Goal: Contribute content: Contribute content

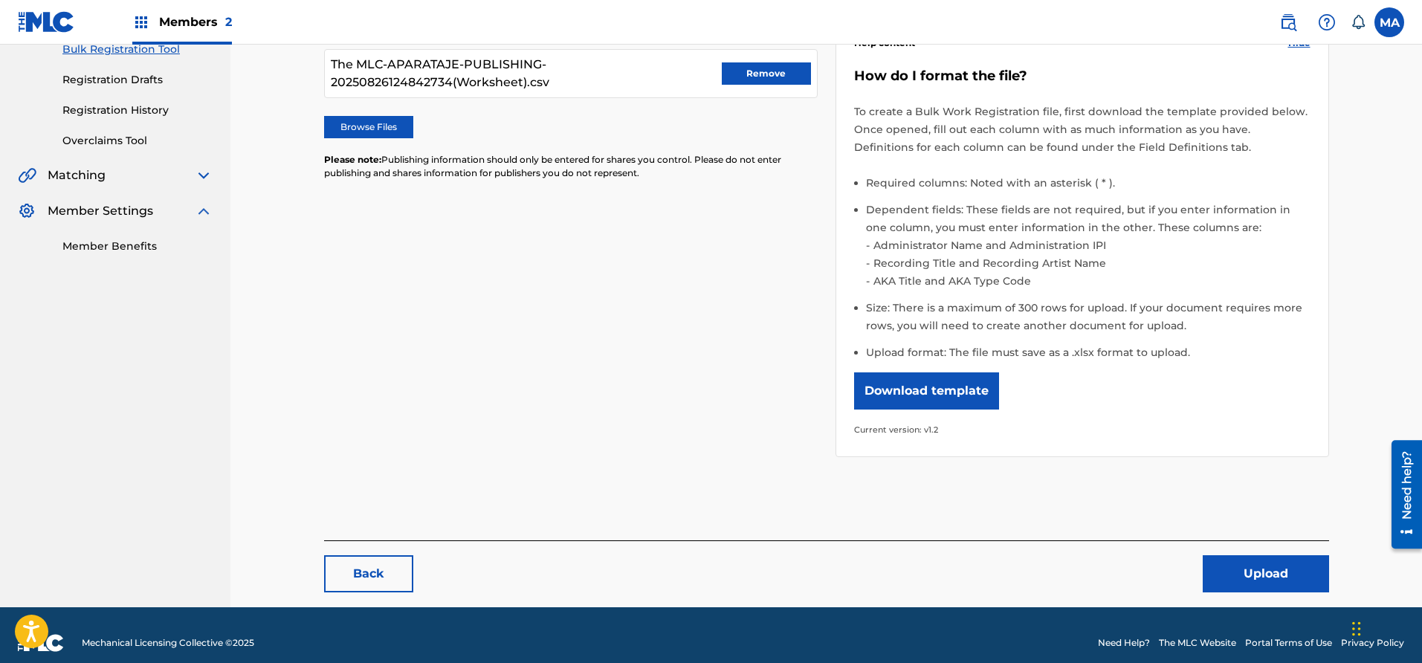
scroll to position [246, 0]
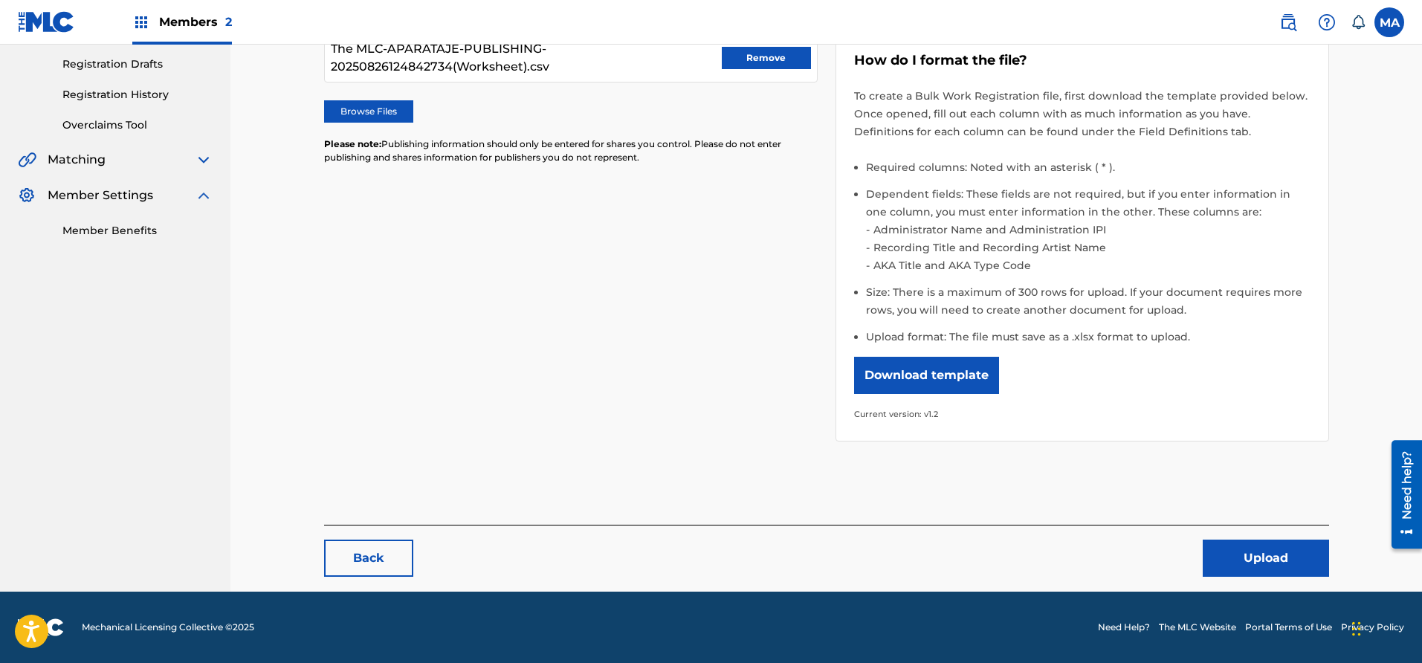
click at [1256, 546] on button "Upload" at bounding box center [1266, 558] width 126 height 37
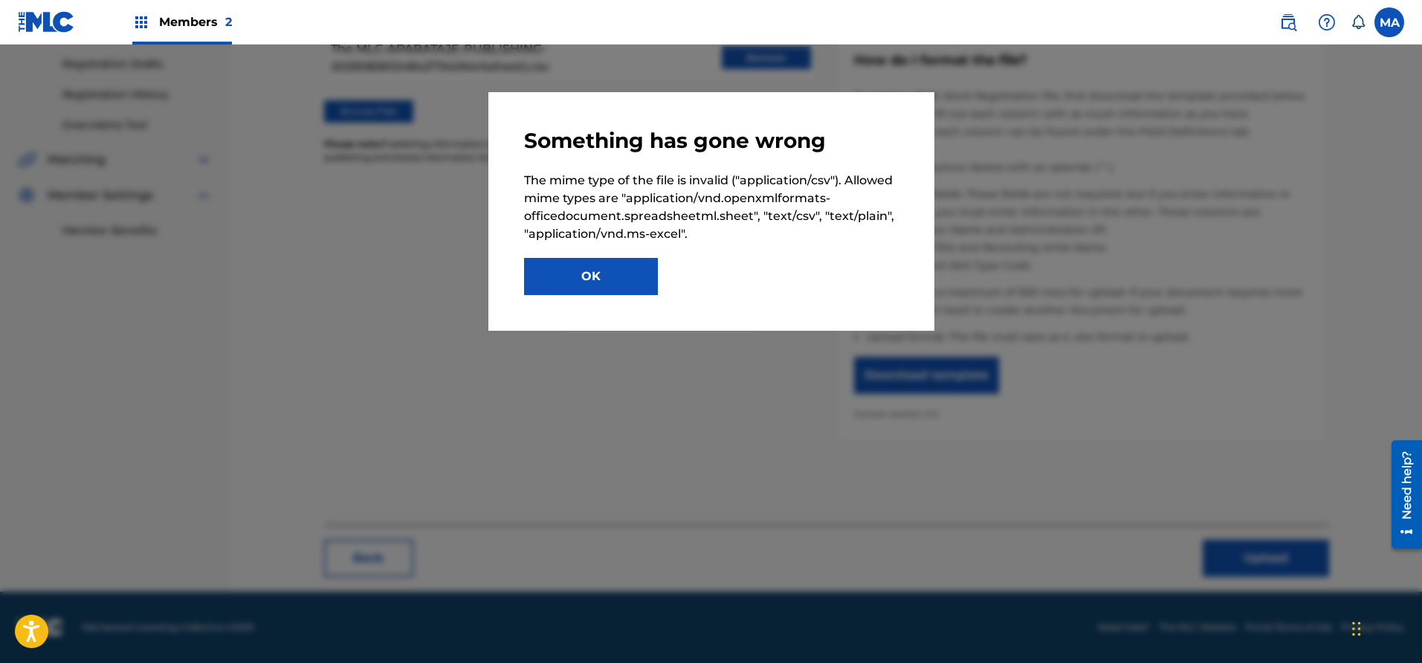
click at [631, 294] on button "OK" at bounding box center [591, 276] width 134 height 37
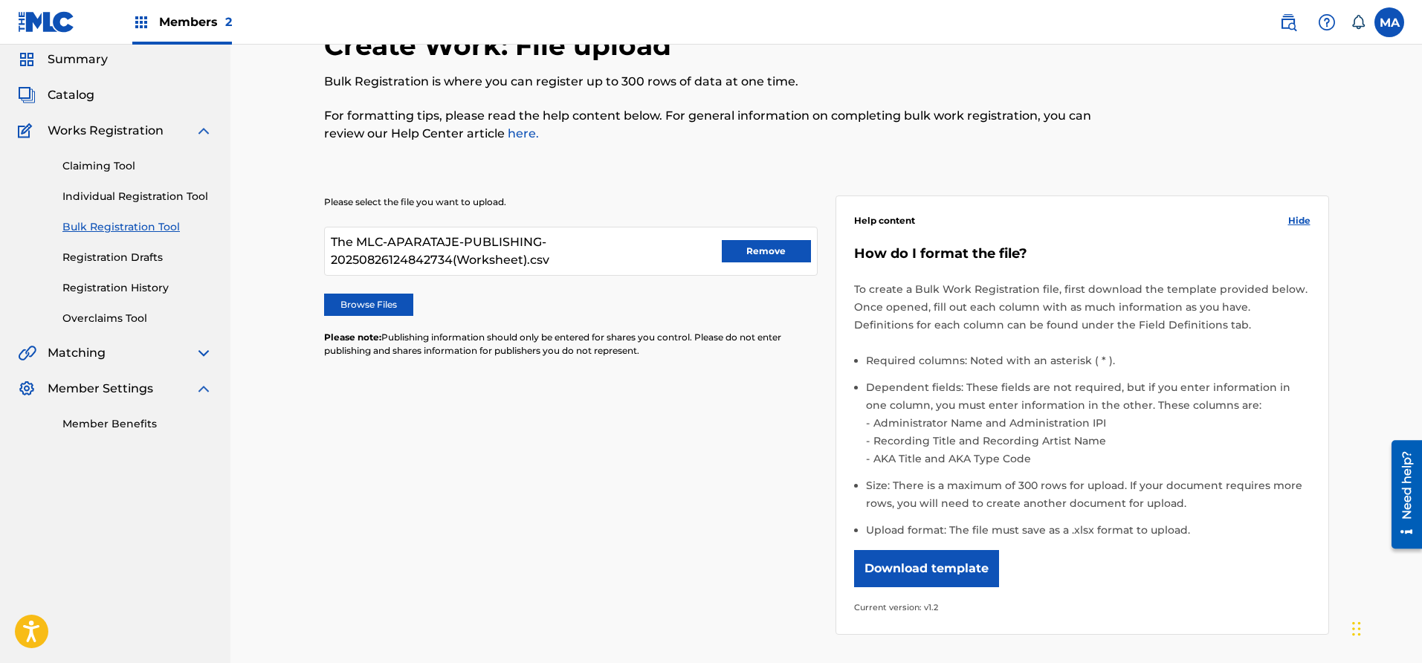
scroll to position [48, 0]
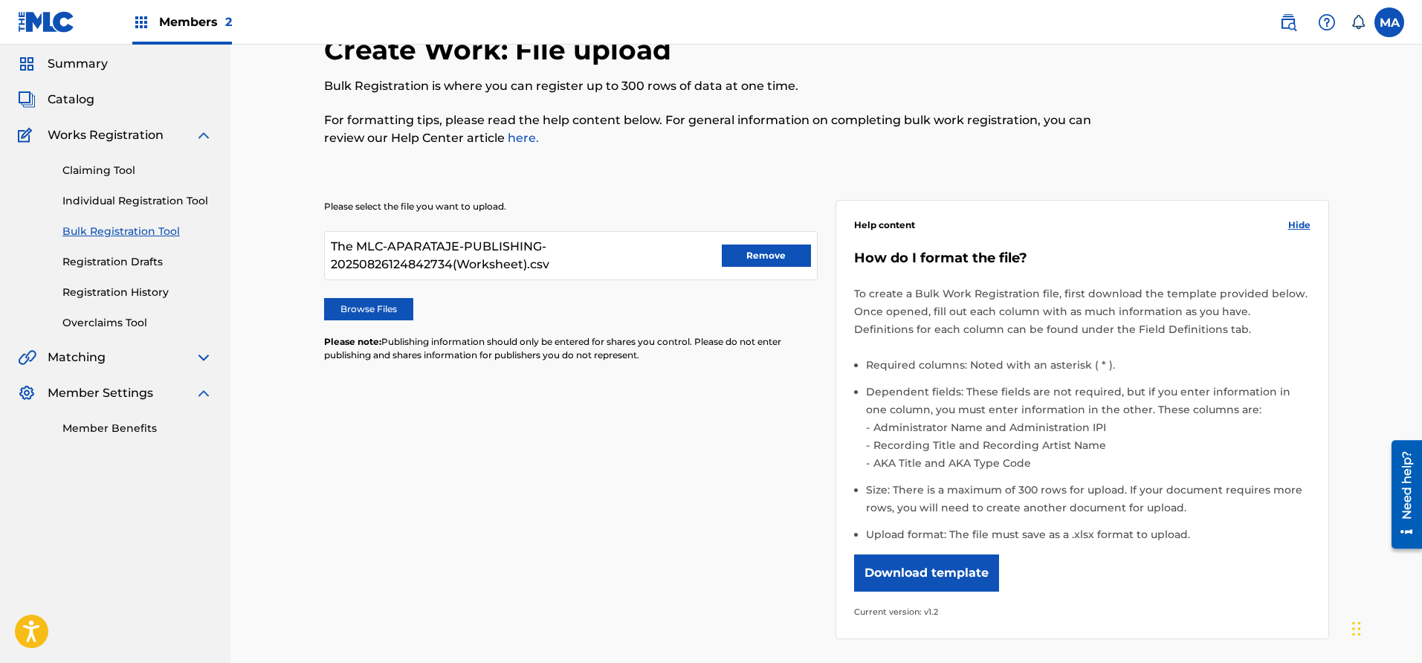
click at [767, 254] on button "Remove" at bounding box center [766, 256] width 89 height 22
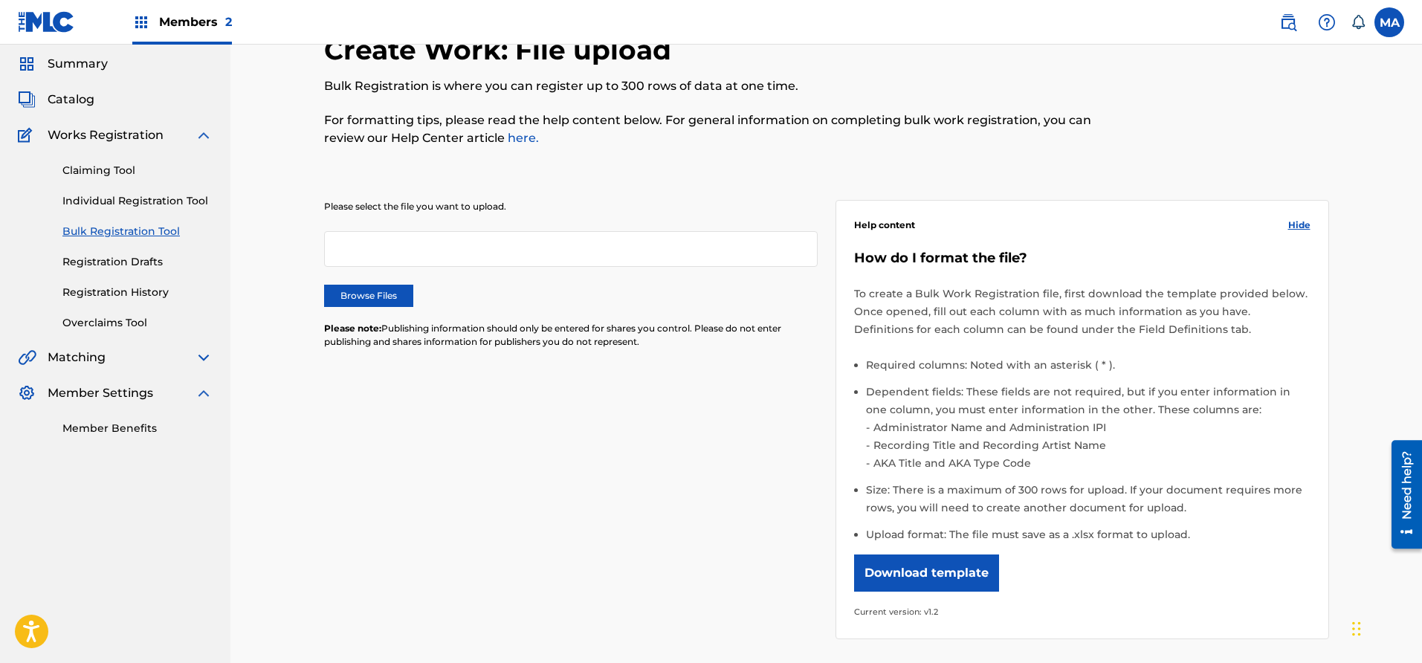
click at [526, 245] on div at bounding box center [571, 249] width 494 height 36
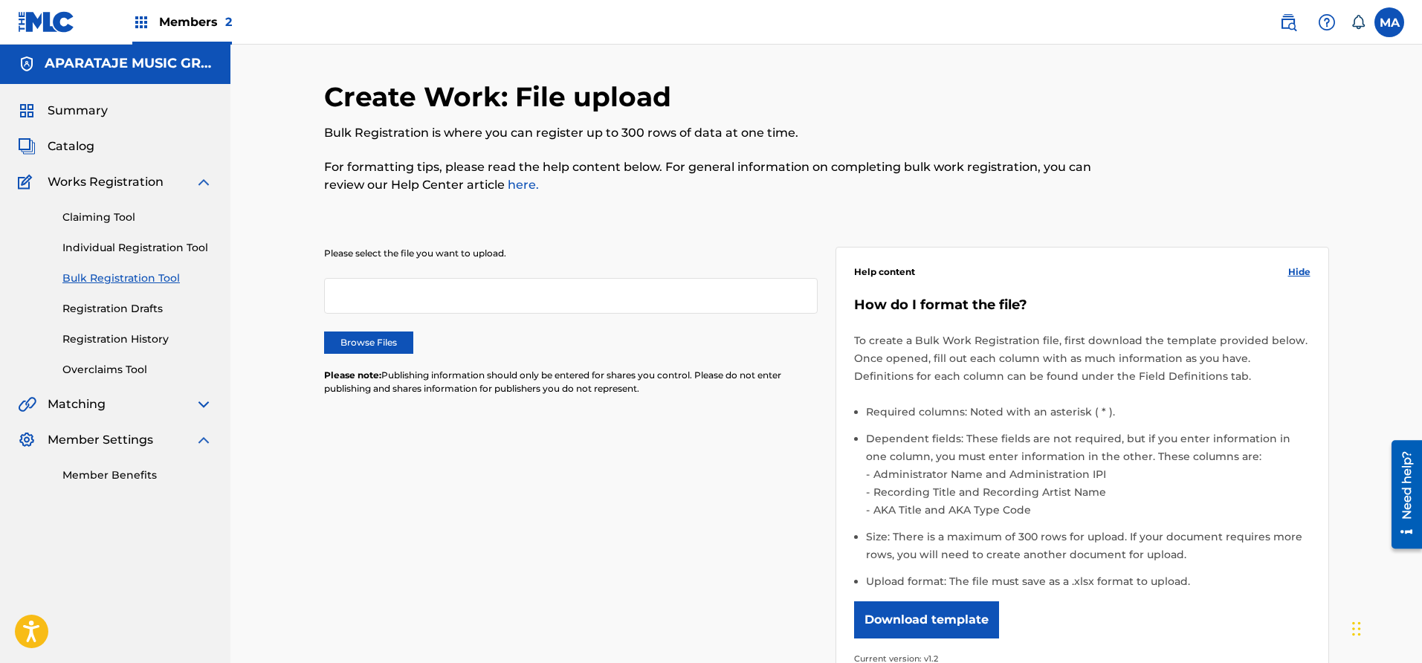
scroll to position [0, 0]
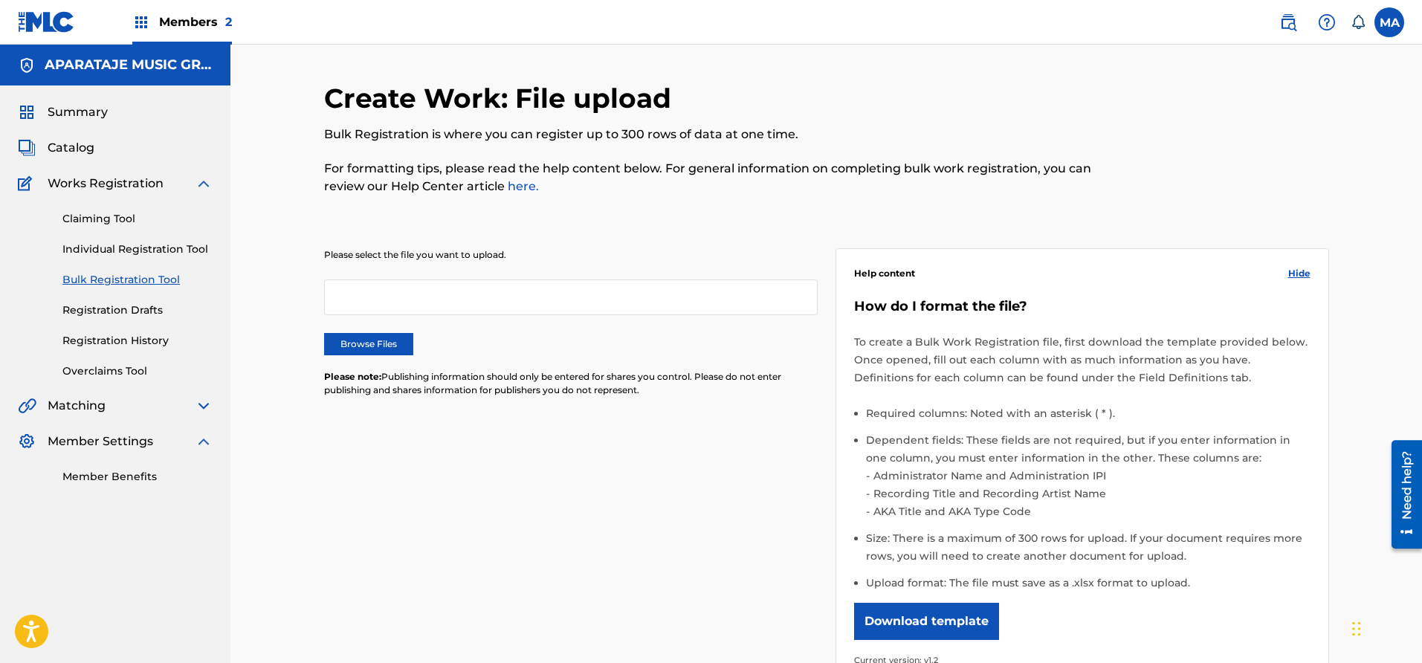
click at [400, 349] on label "Browse Files" at bounding box center [368, 344] width 89 height 22
click at [0, 0] on input "Browse Files" at bounding box center [0, 0] width 0 height 0
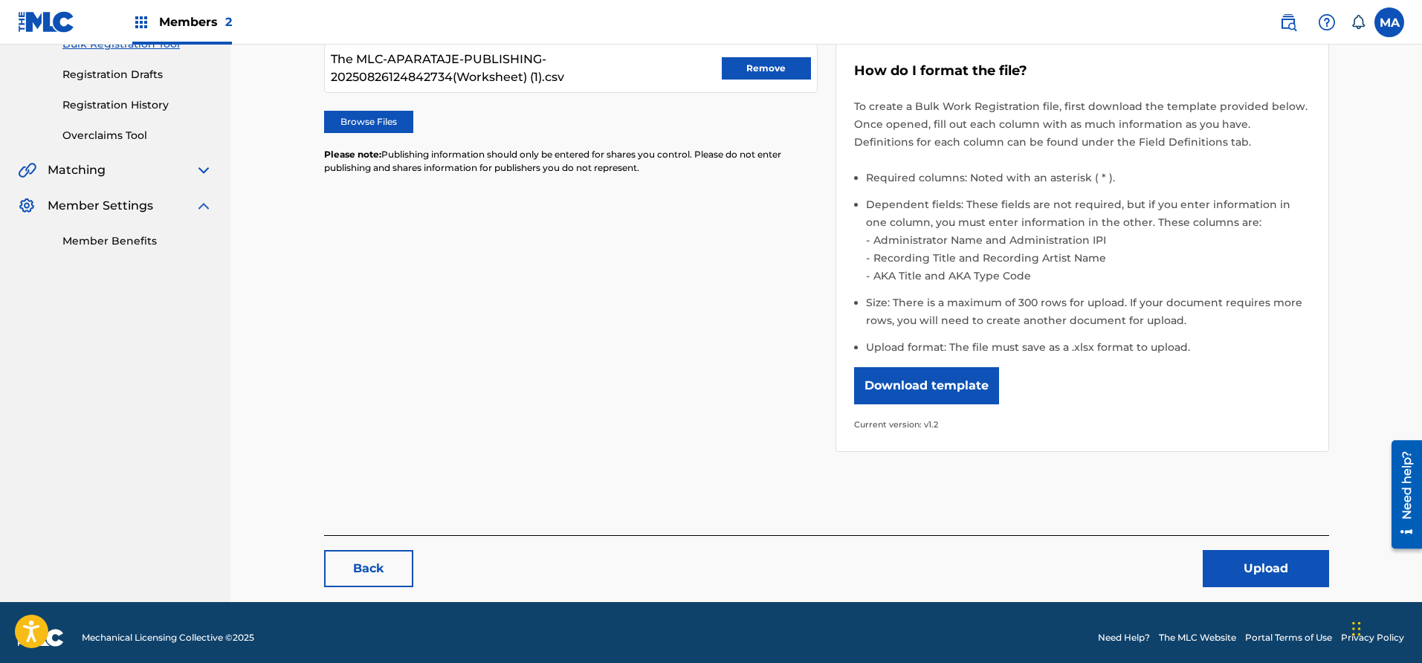
scroll to position [246, 0]
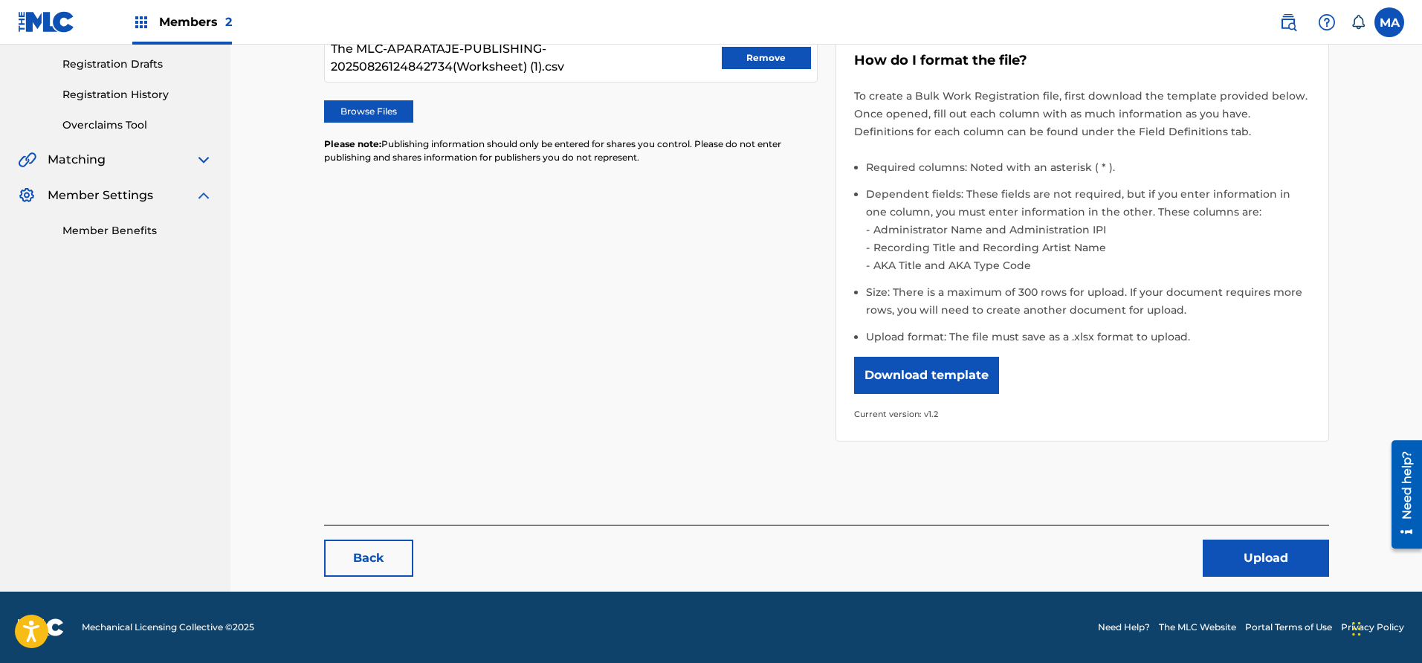
click at [1243, 552] on button "Upload" at bounding box center [1266, 558] width 126 height 37
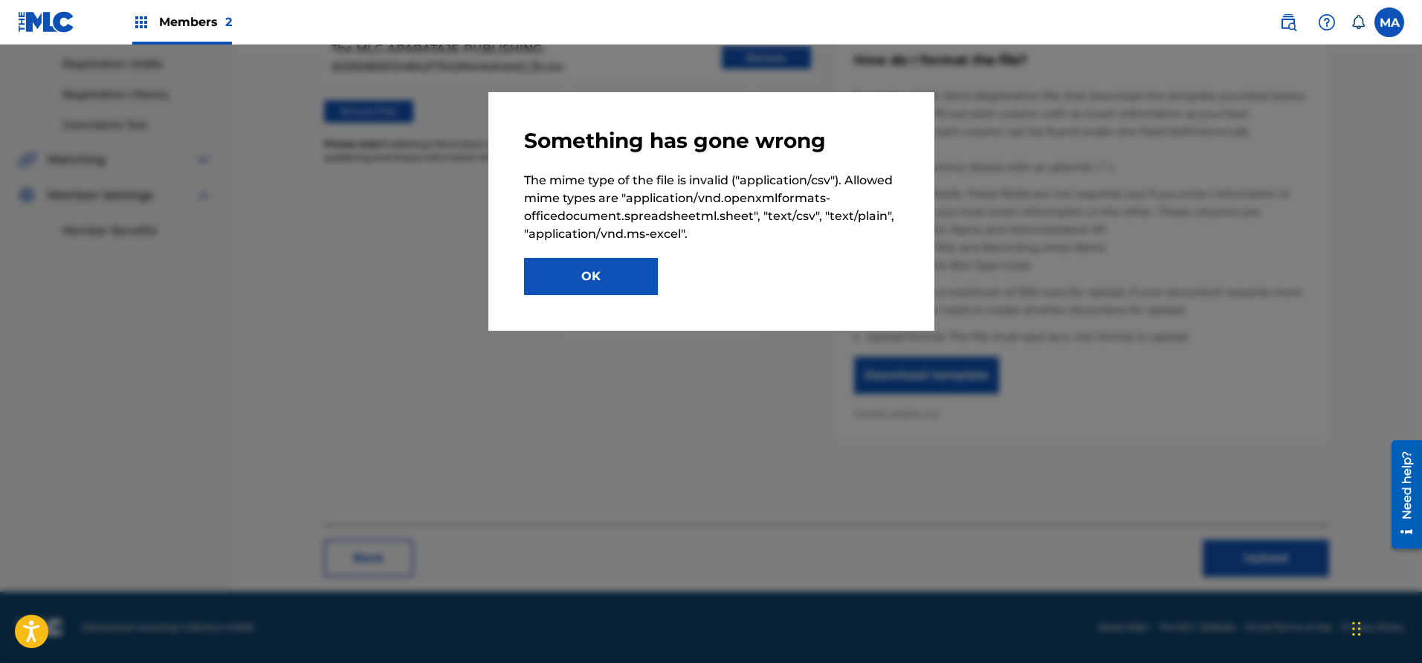
click at [565, 280] on button "OK" at bounding box center [591, 276] width 134 height 37
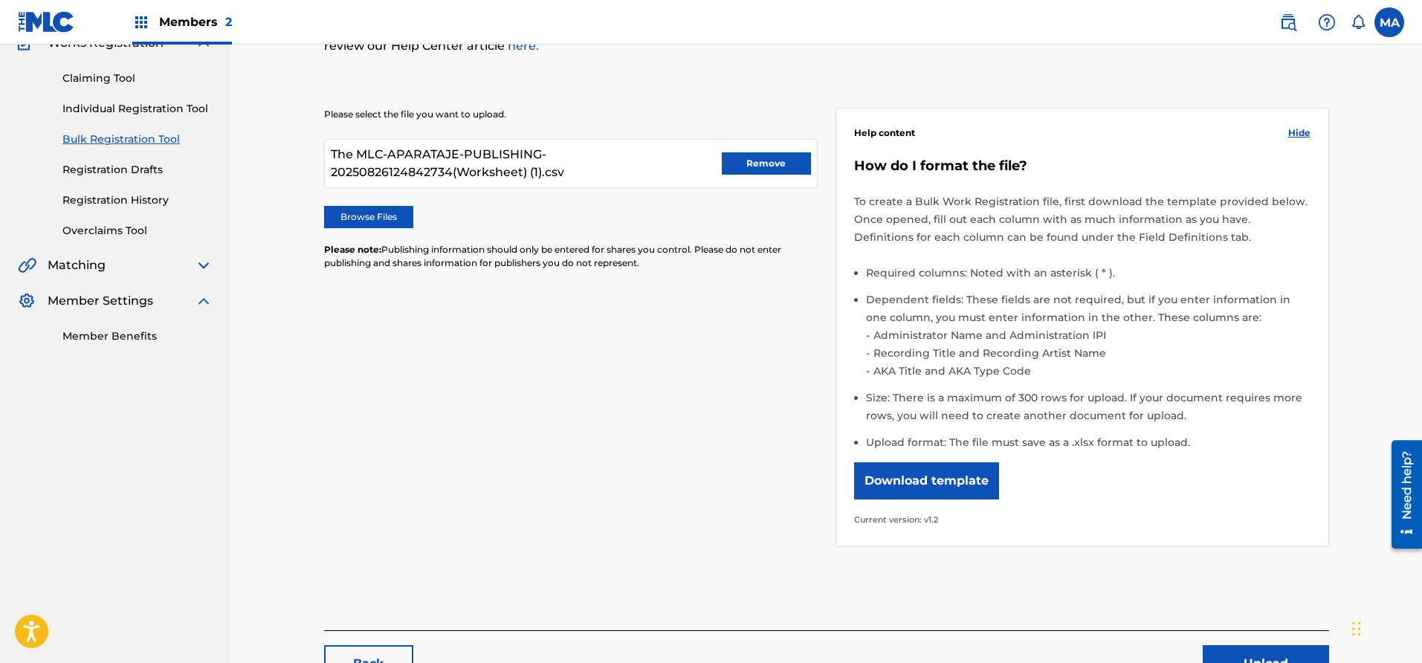
scroll to position [137, 0]
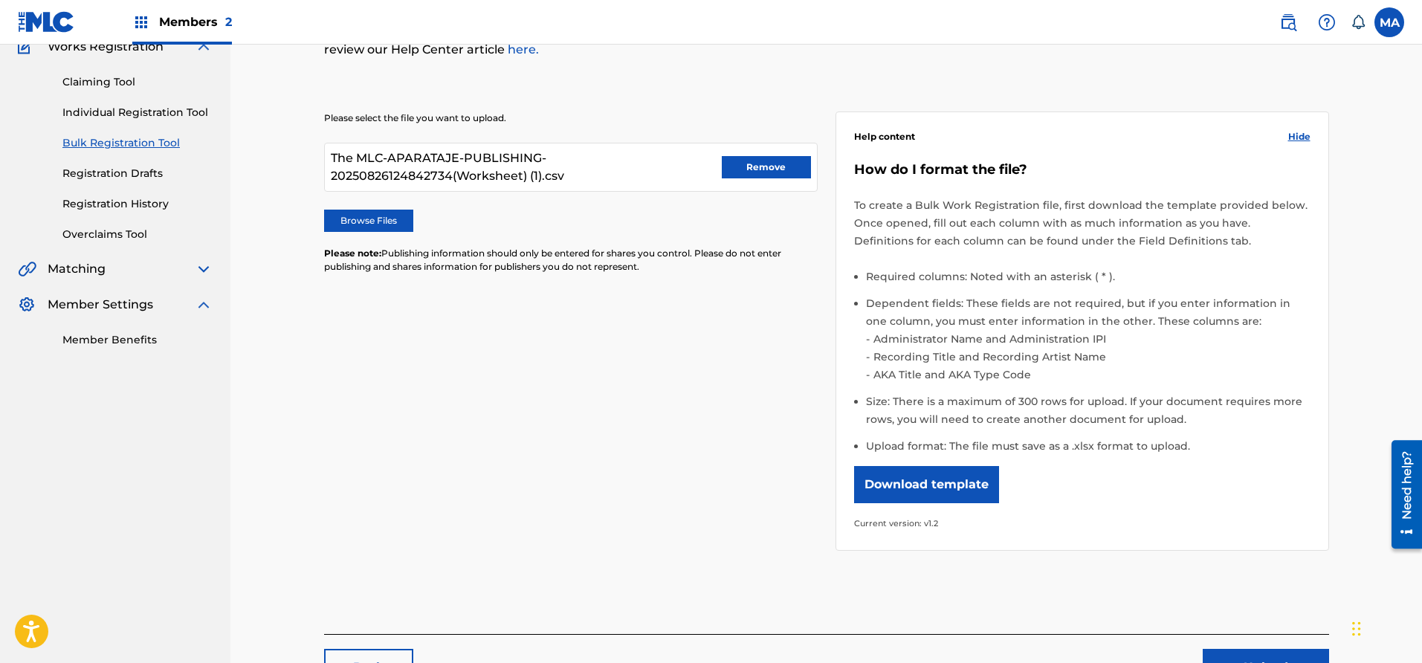
click at [764, 162] on button "Remove" at bounding box center [766, 167] width 89 height 22
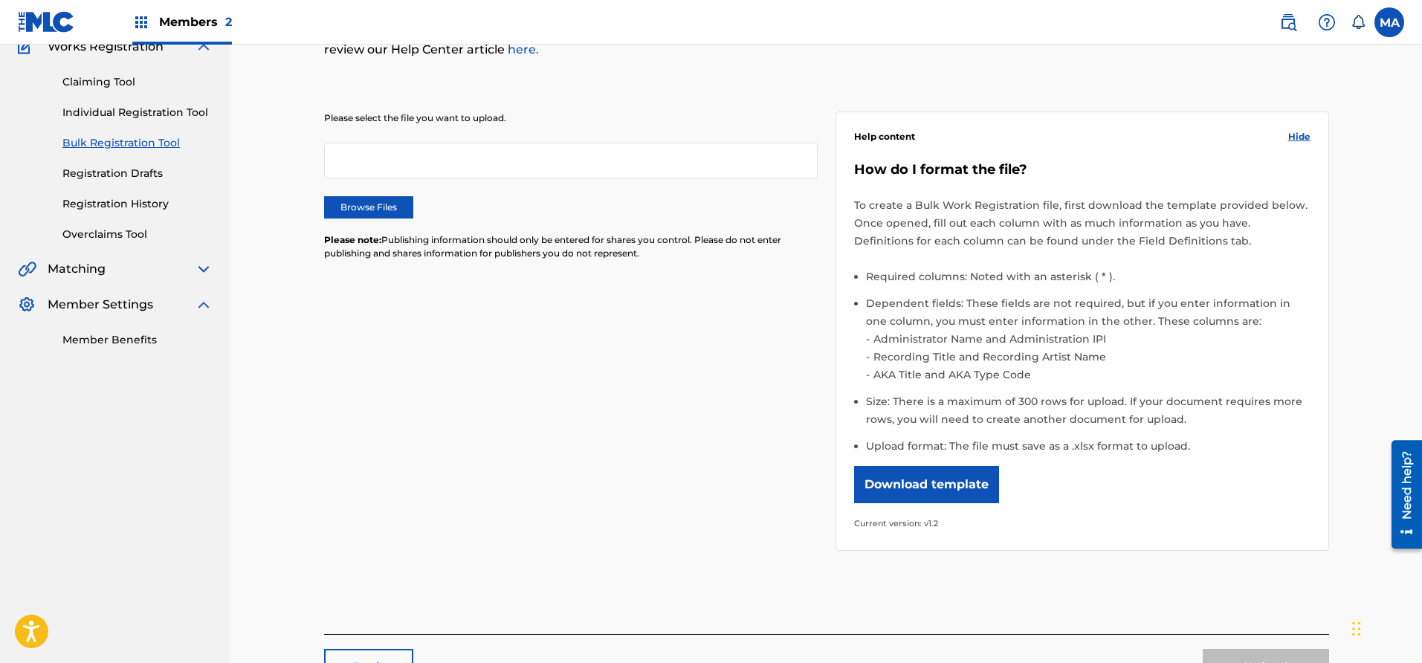
click at [388, 172] on div at bounding box center [571, 161] width 494 height 36
click at [425, 168] on div at bounding box center [571, 161] width 494 height 36
click at [397, 214] on label "Browse Files" at bounding box center [368, 207] width 89 height 22
click at [0, 0] on input "Browse Files" at bounding box center [0, 0] width 0 height 0
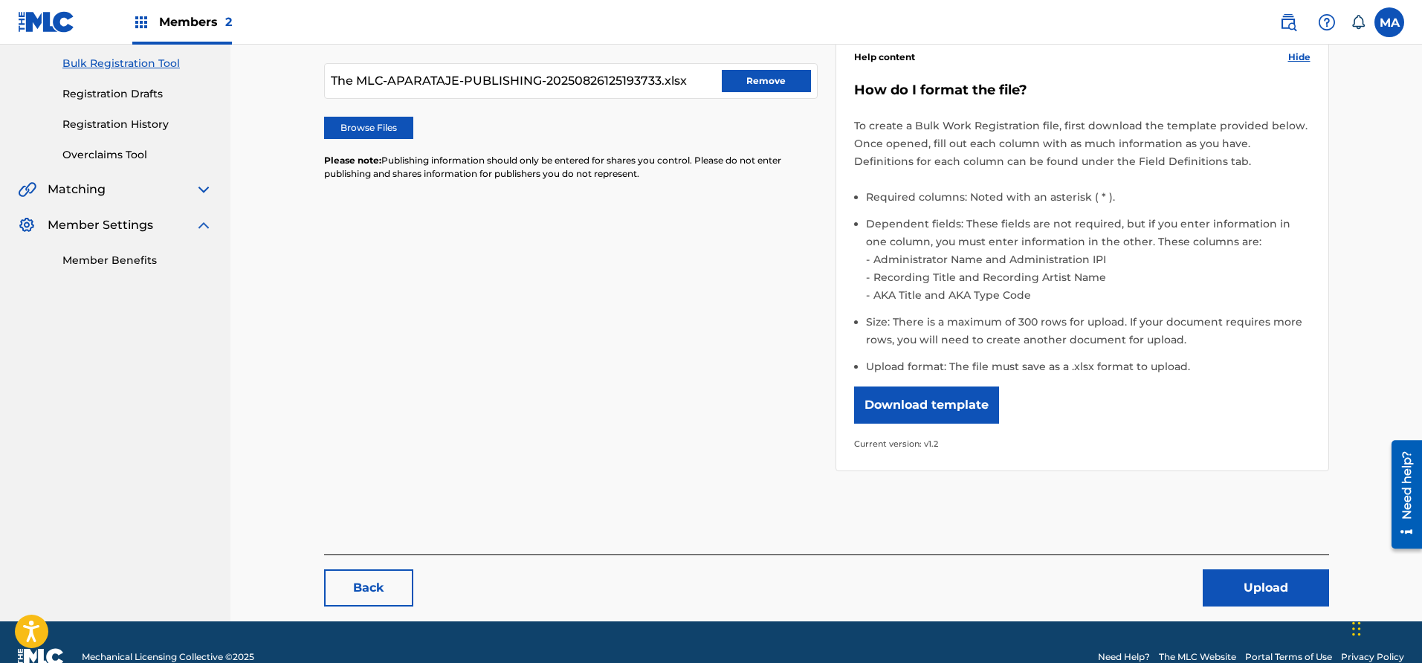
scroll to position [225, 0]
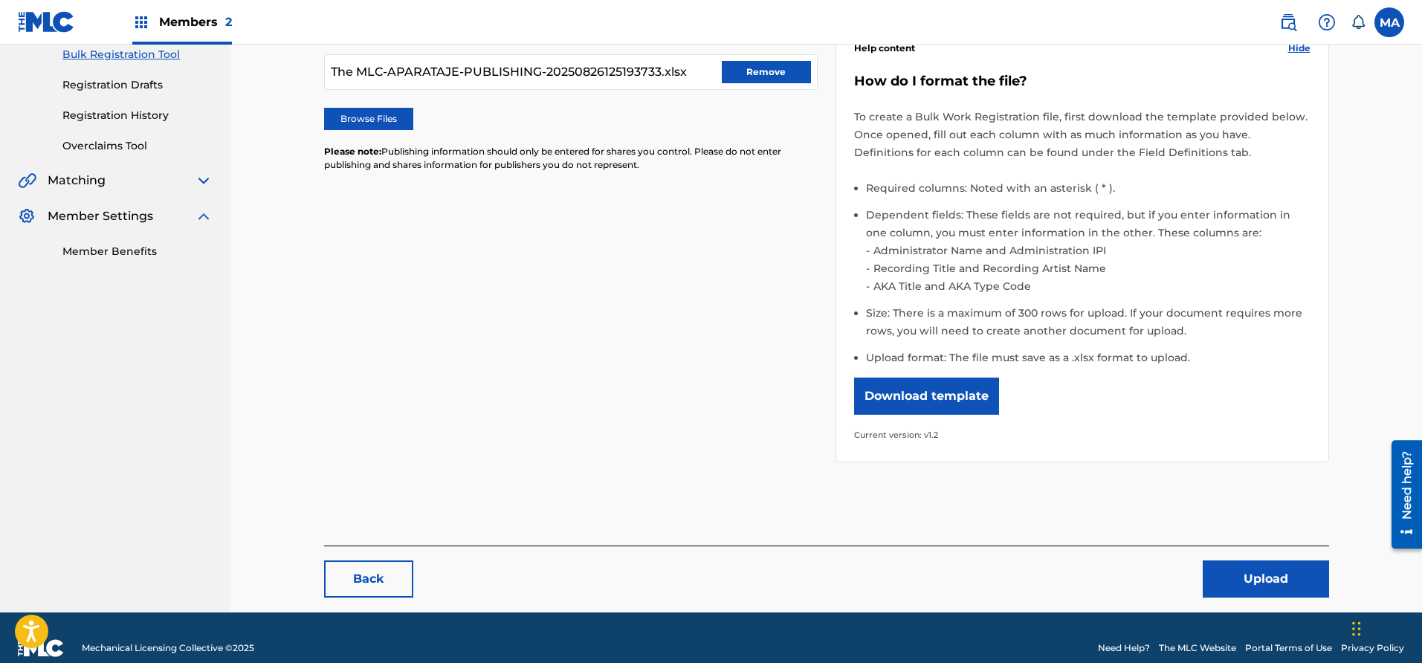
click at [1250, 581] on button "Upload" at bounding box center [1266, 579] width 126 height 37
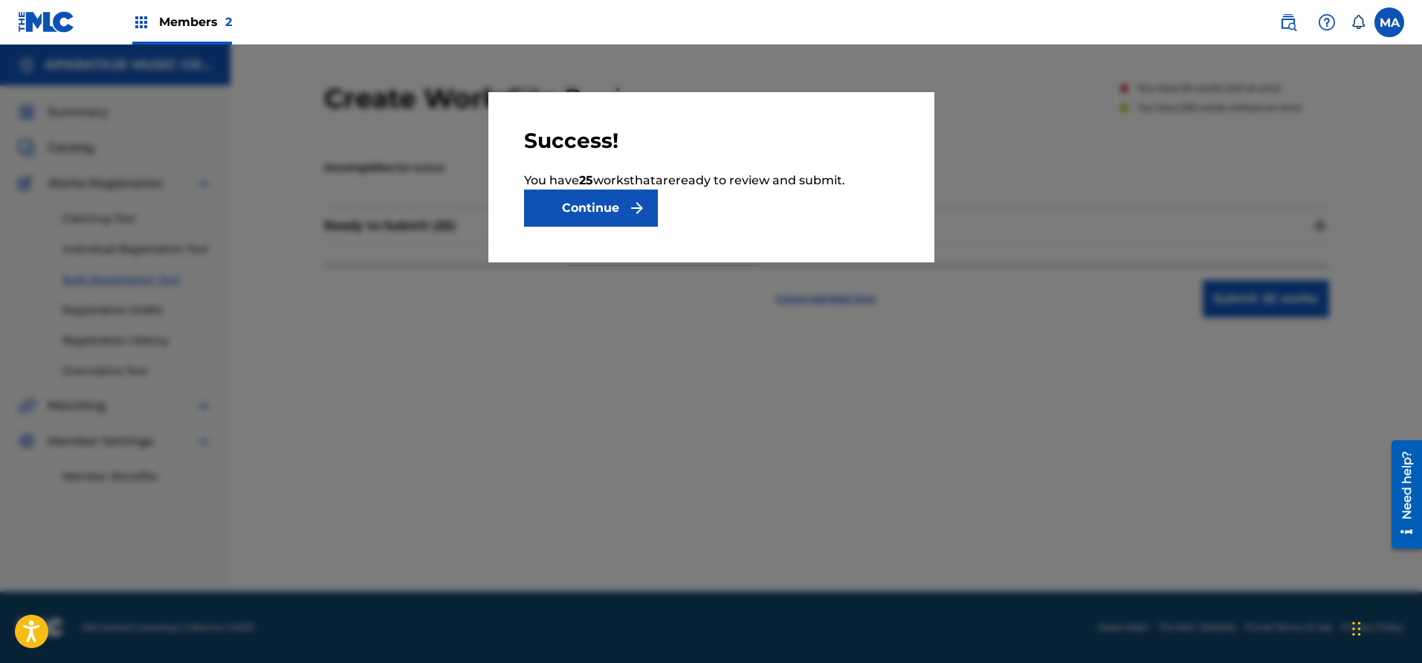
click at [607, 222] on button "Continue" at bounding box center [591, 208] width 134 height 37
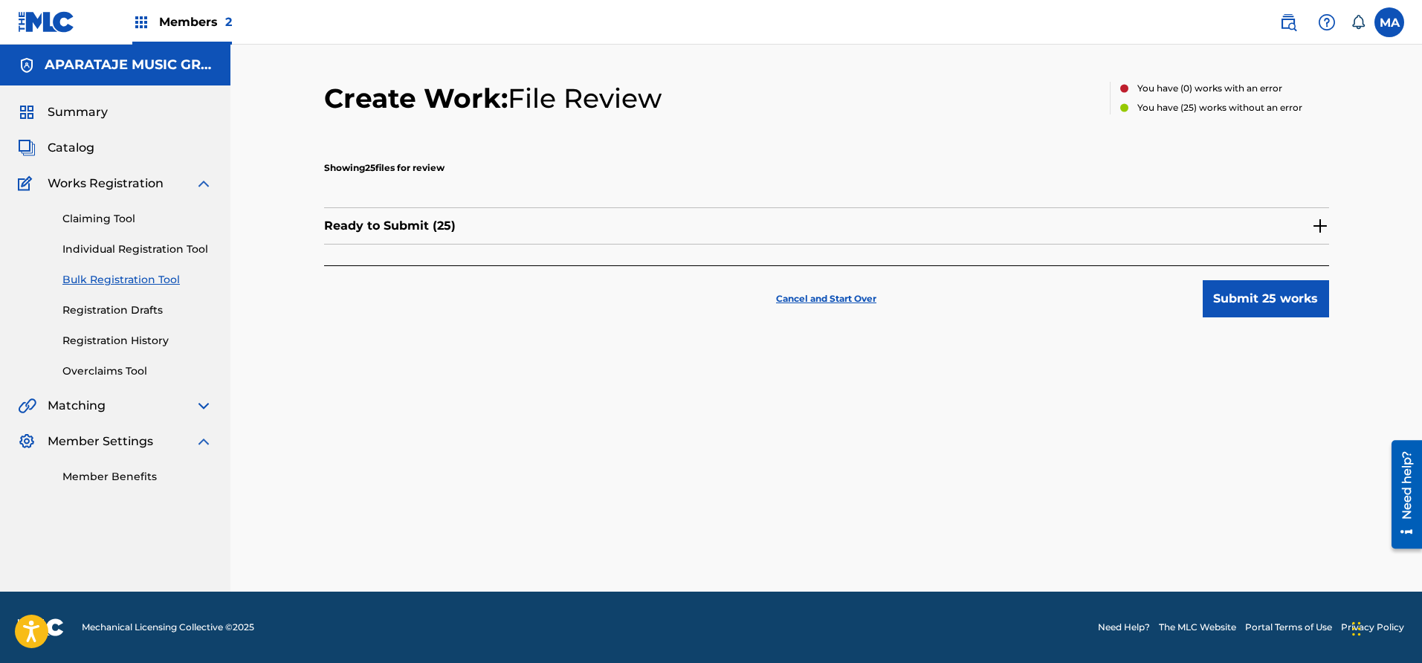
click at [1268, 308] on button "Submit 25 works" at bounding box center [1266, 298] width 126 height 37
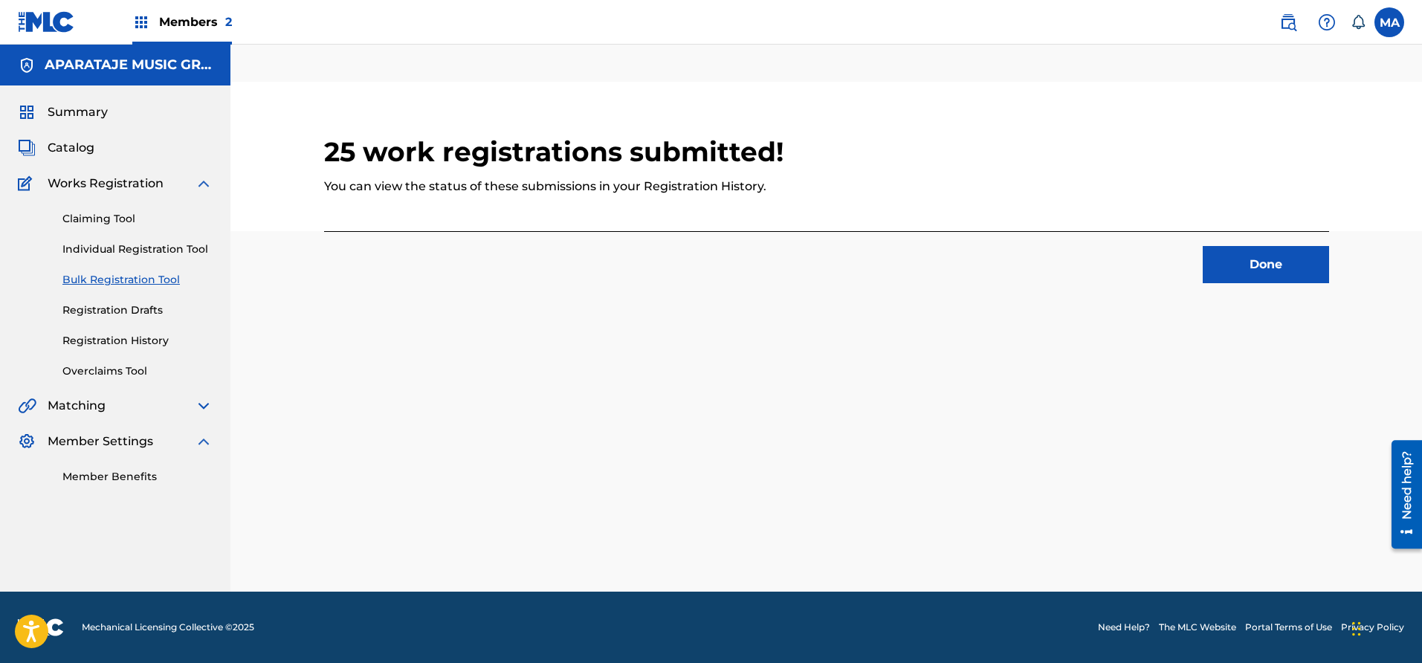
click at [1239, 262] on button "Done" at bounding box center [1266, 264] width 126 height 37
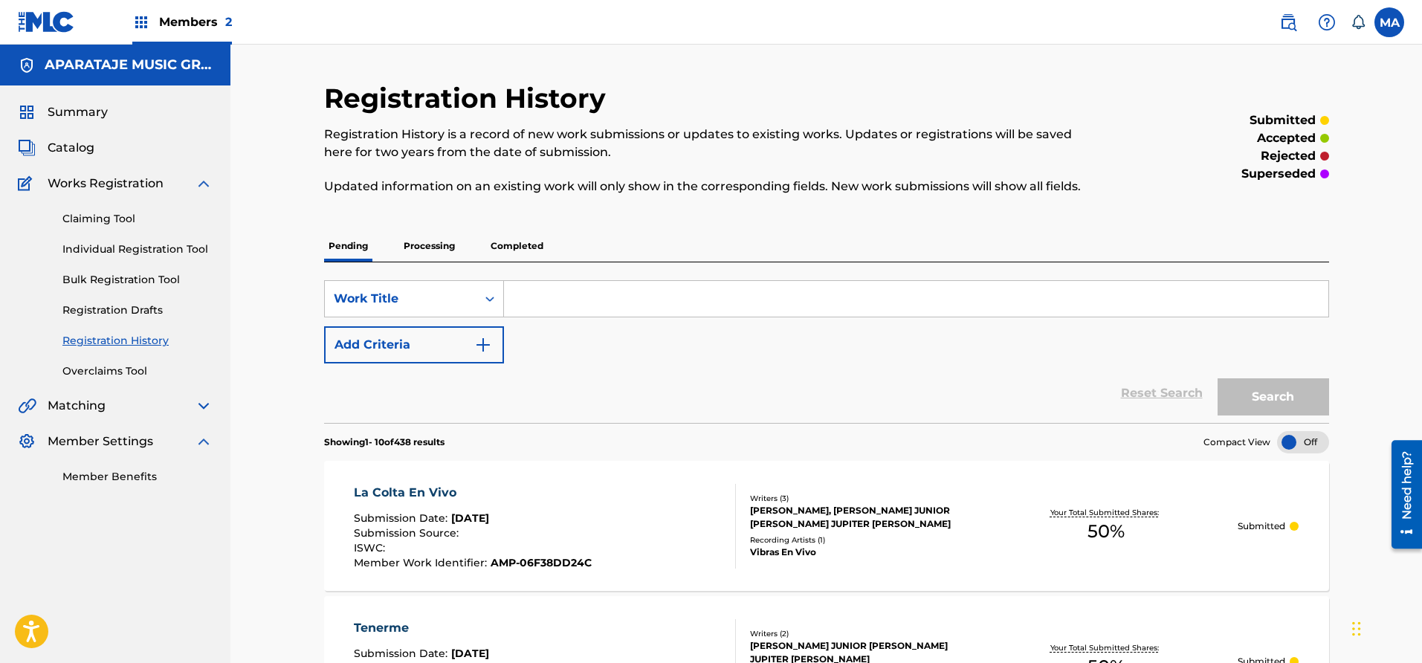
click at [411, 249] on p "Processing" at bounding box center [429, 245] width 60 height 31
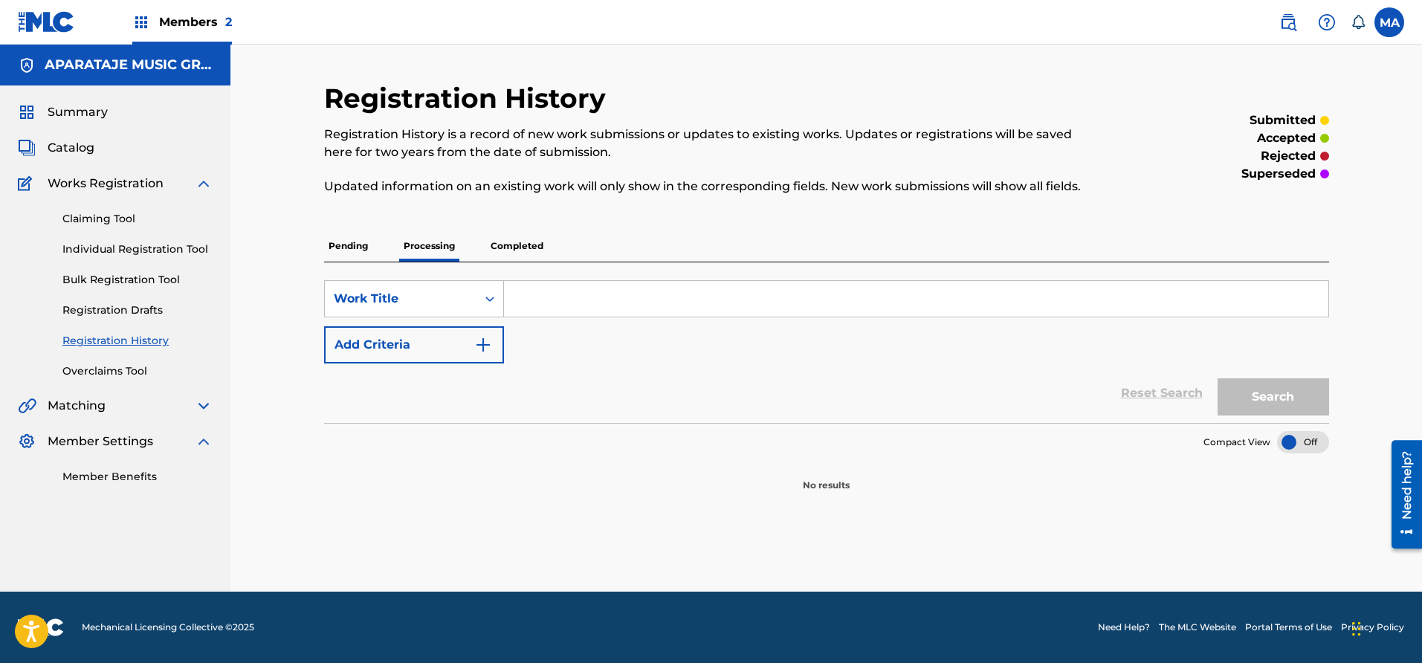
click at [497, 247] on p "Completed" at bounding box center [517, 245] width 62 height 31
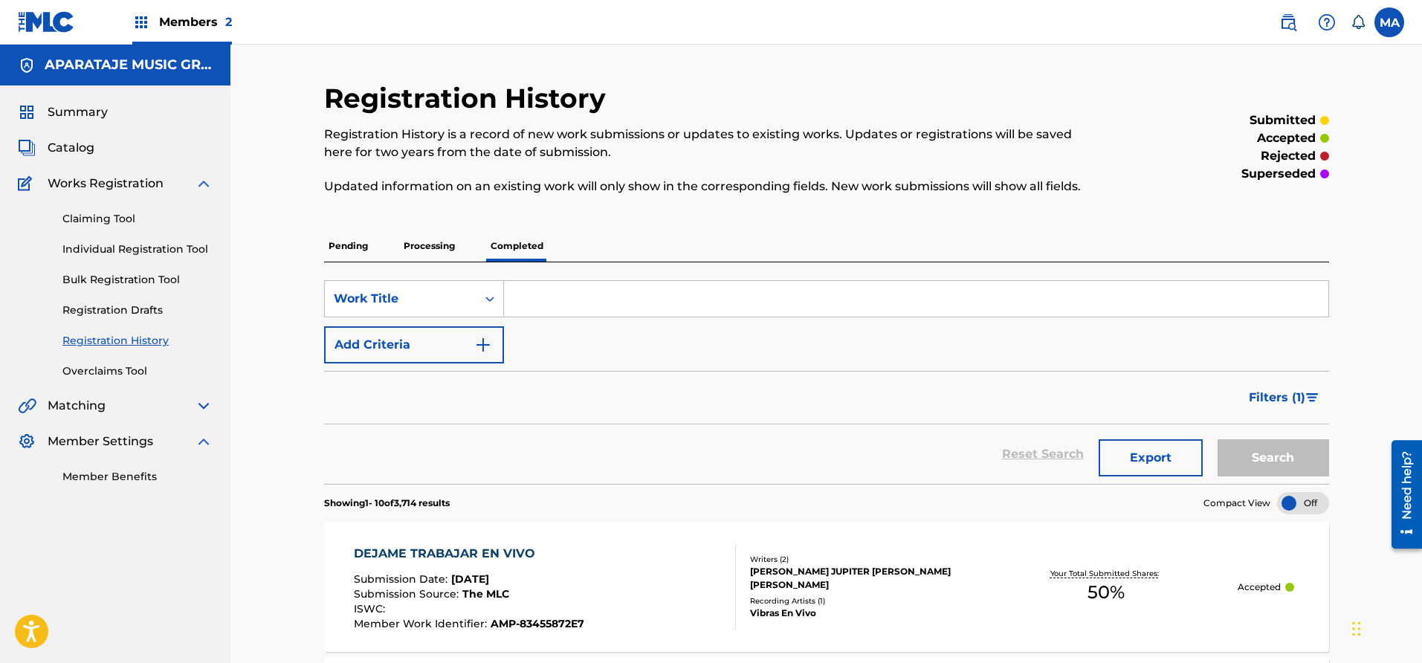
click at [345, 243] on p "Pending" at bounding box center [348, 245] width 48 height 31
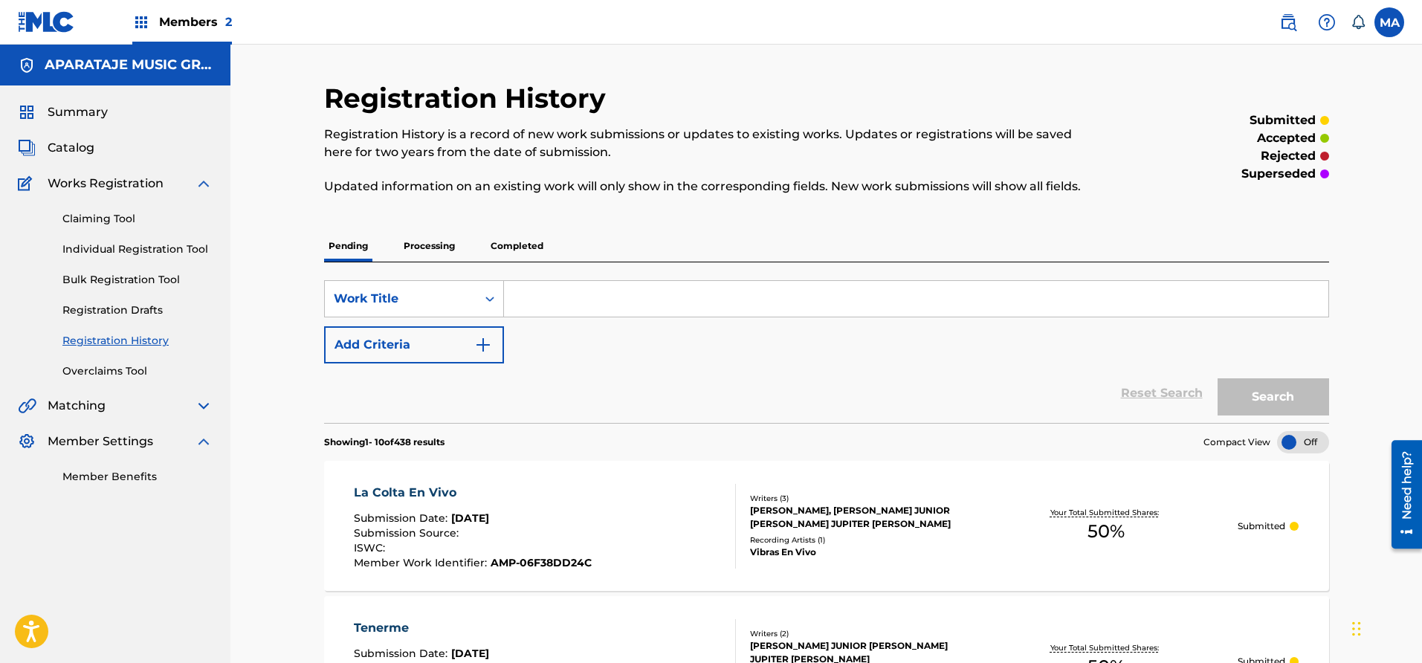
click at [538, 251] on p "Completed" at bounding box center [517, 245] width 62 height 31
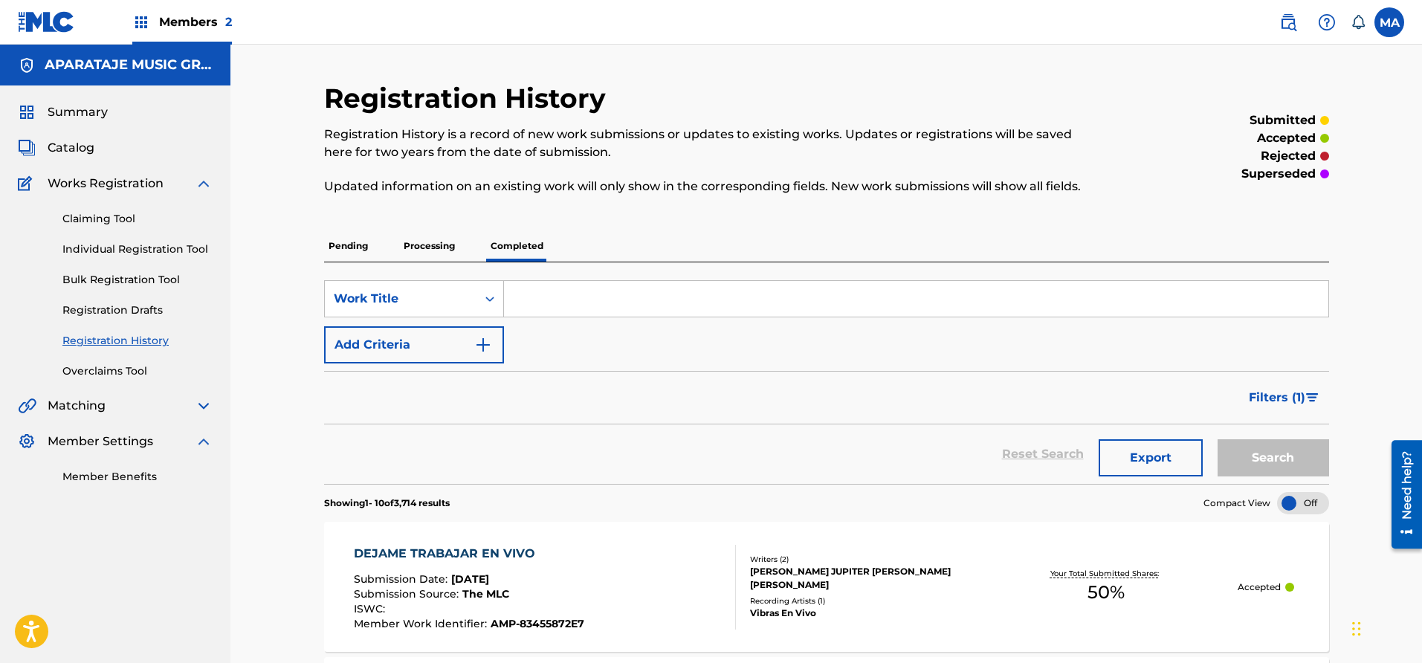
click at [375, 244] on div "Pending Processing Completed" at bounding box center [826, 245] width 1005 height 31
click at [362, 247] on p "Pending" at bounding box center [348, 245] width 48 height 31
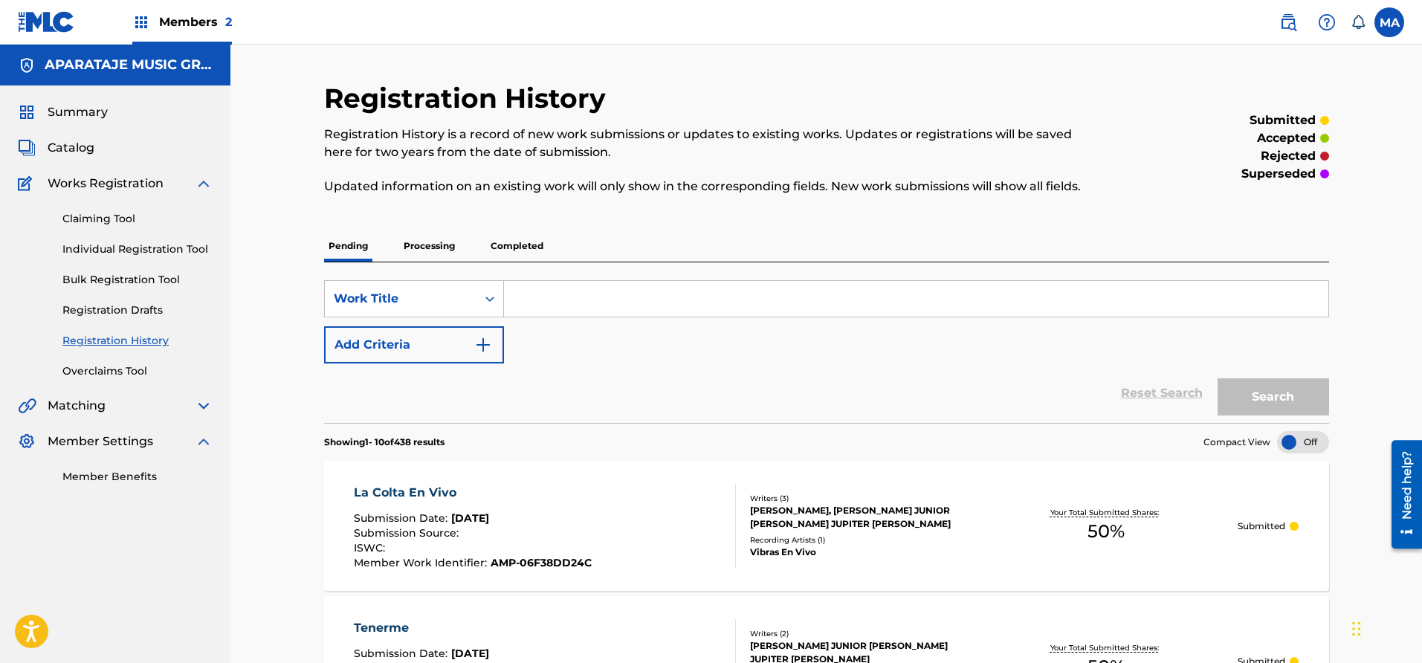
click at [407, 246] on p "Processing" at bounding box center [429, 245] width 60 height 31
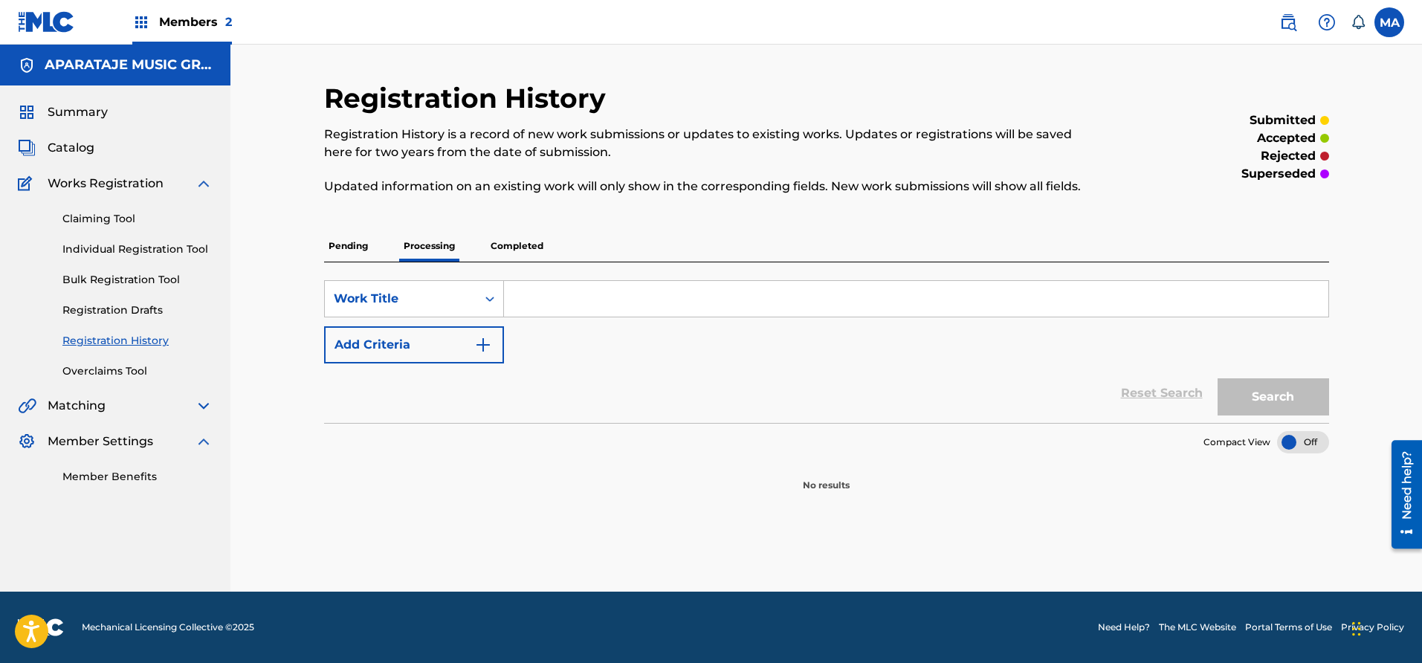
click at [497, 248] on p "Completed" at bounding box center [517, 245] width 62 height 31
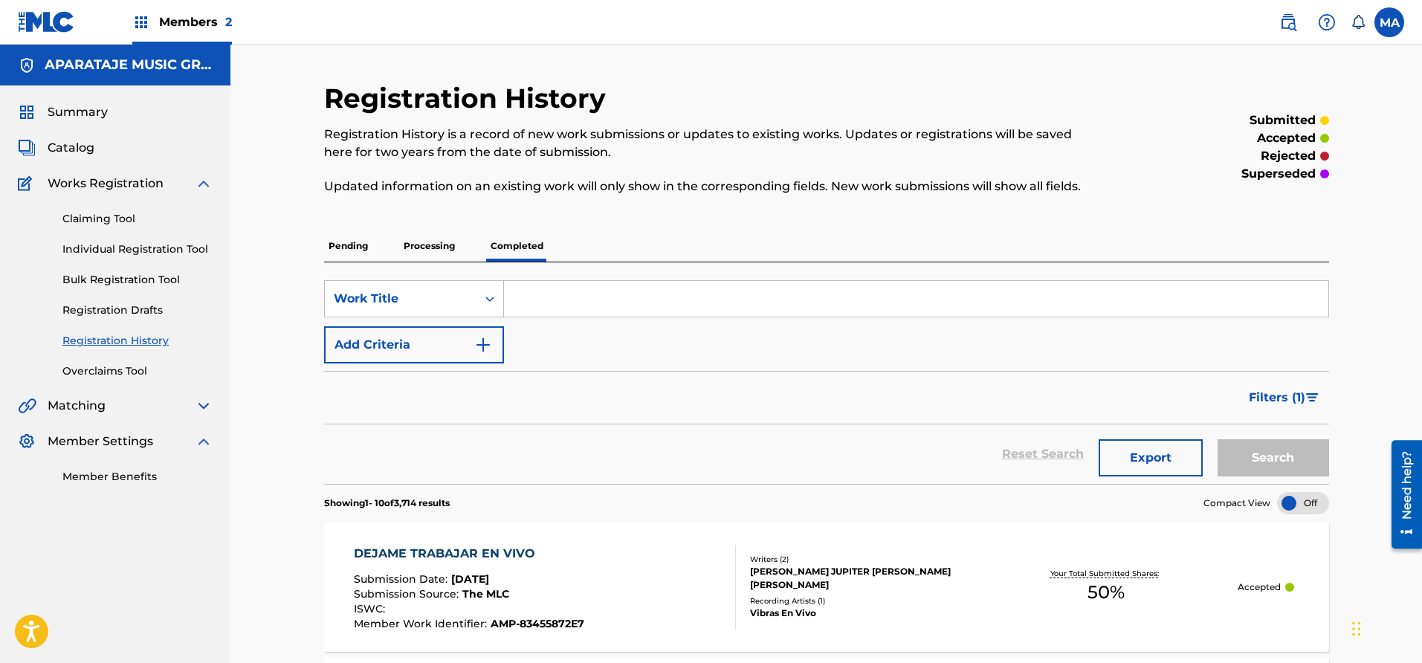
click at [372, 247] on div "Pending Processing Completed" at bounding box center [826, 245] width 1005 height 31
click at [361, 249] on p "Pending" at bounding box center [348, 245] width 48 height 31
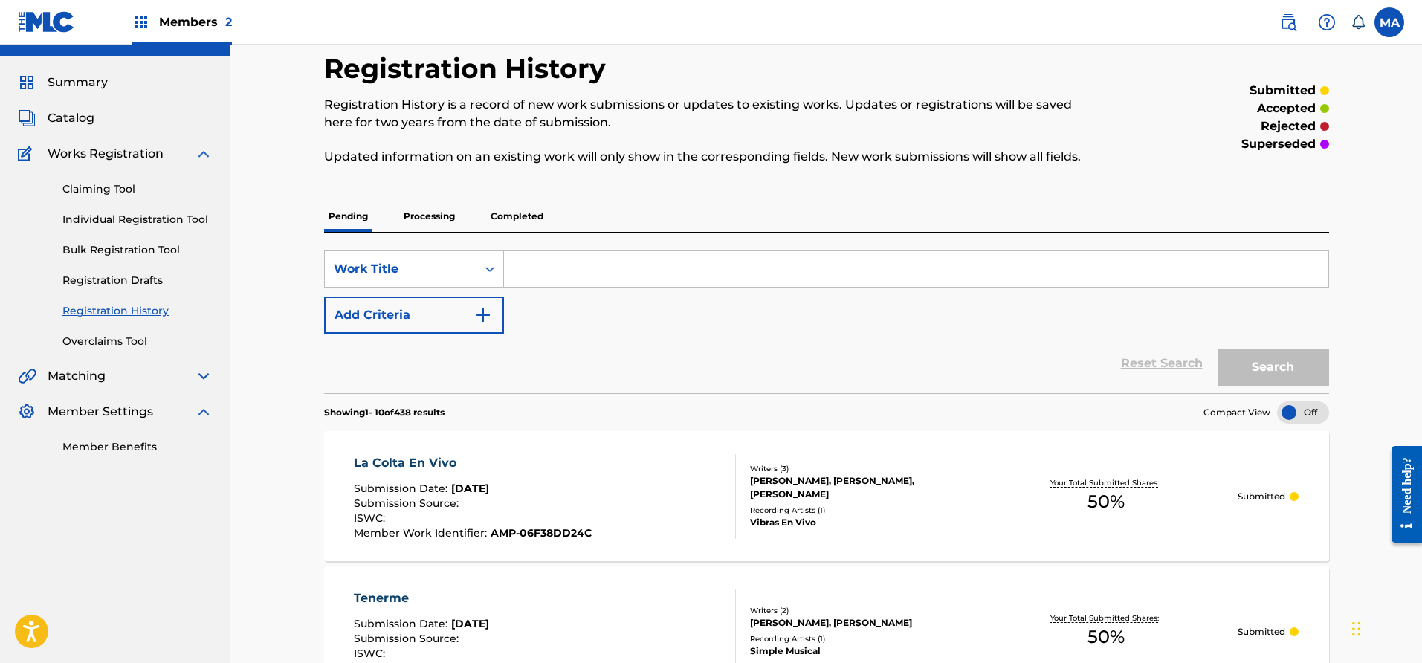
scroll to position [25, 0]
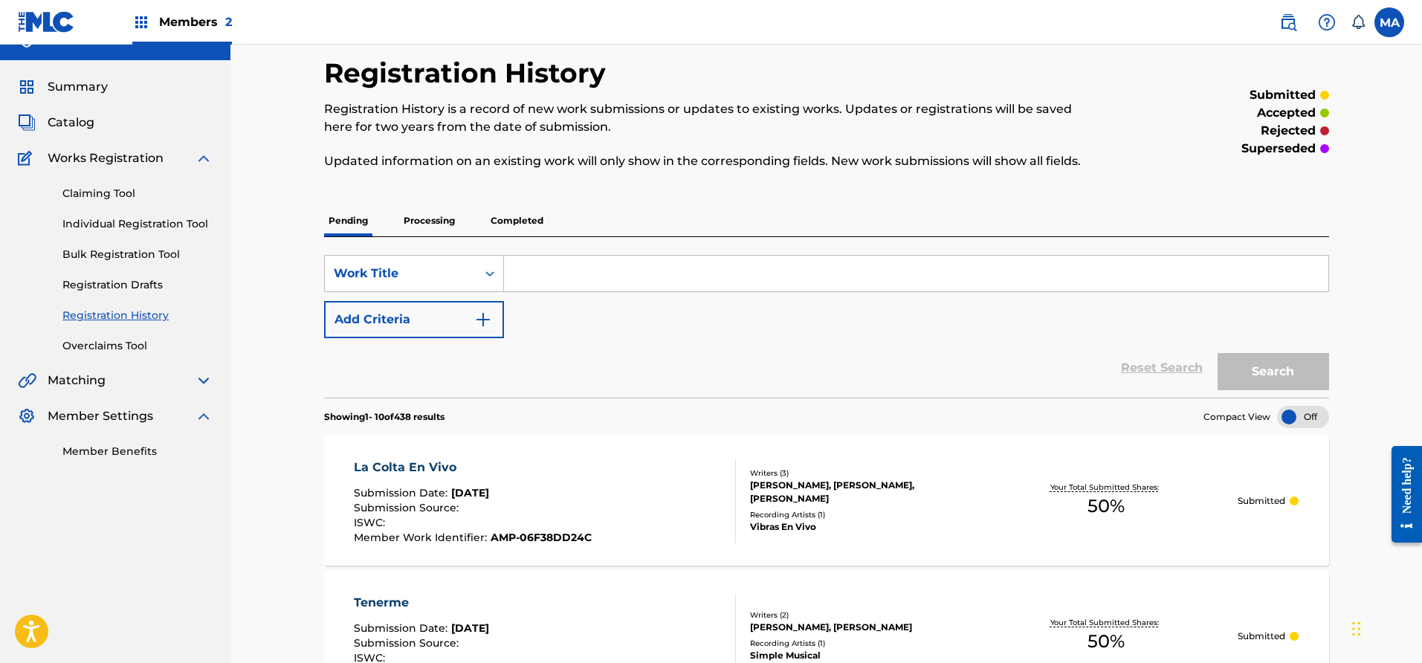
click at [425, 216] on p "Processing" at bounding box center [429, 220] width 60 height 31
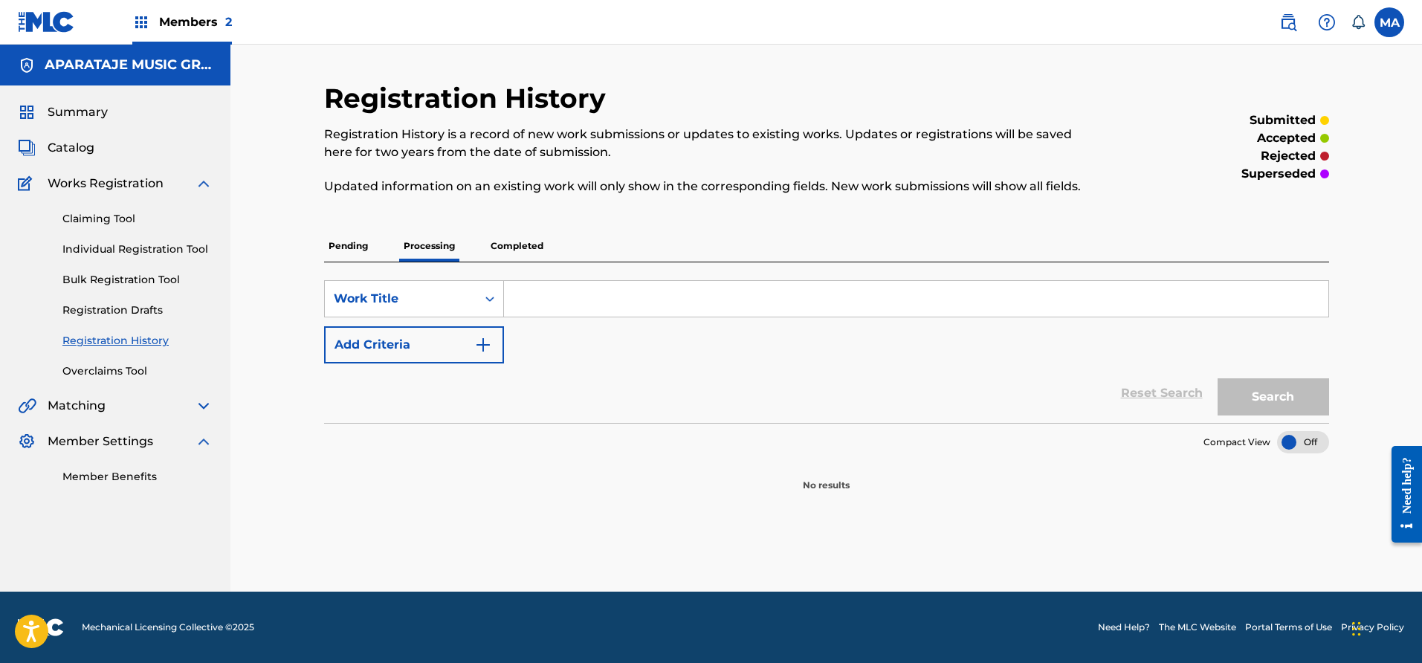
click at [534, 239] on p "Completed" at bounding box center [517, 245] width 62 height 31
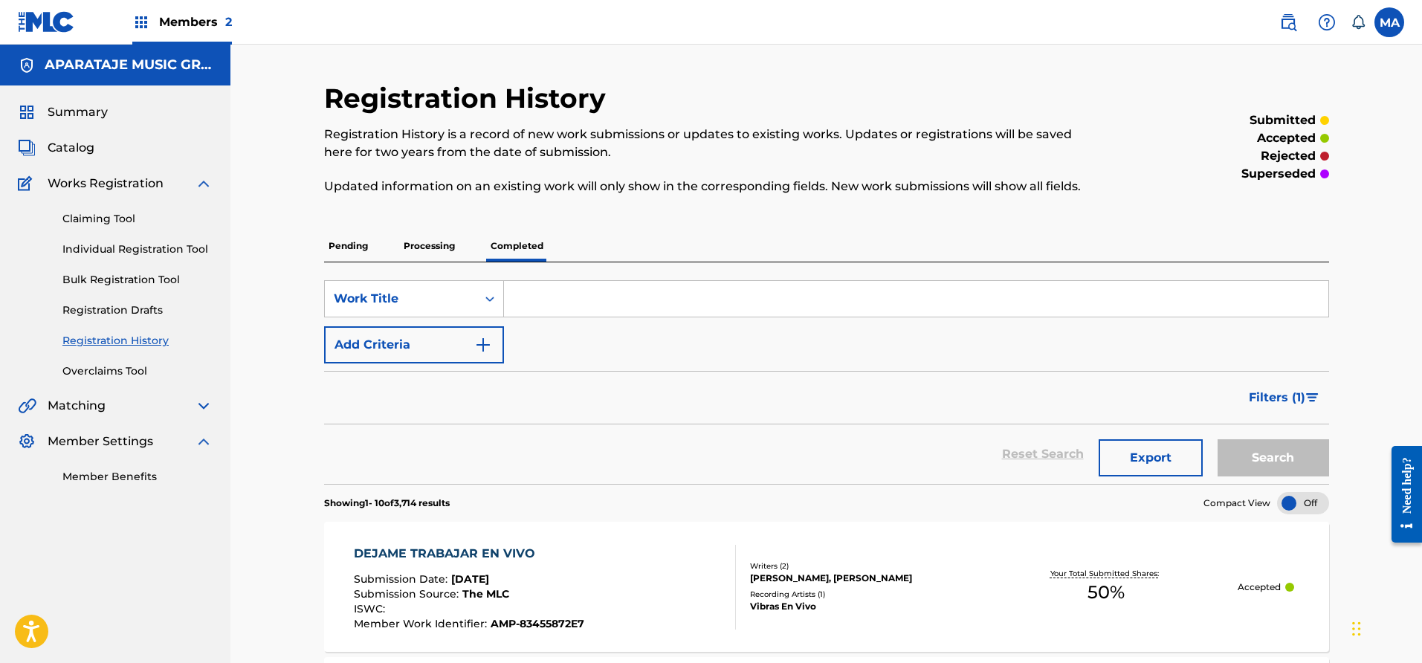
click at [348, 251] on p "Pending" at bounding box center [348, 245] width 48 height 31
